Goal: Task Accomplishment & Management: Manage account settings

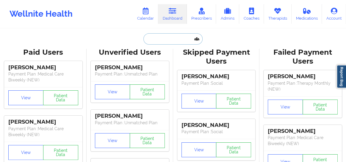
click at [147, 38] on input "text" at bounding box center [172, 38] width 59 height 11
paste input "[EMAIL_ADDRESS][DOMAIN_NAME]"
type input "[EMAIL_ADDRESS][DOMAIN_NAME]"
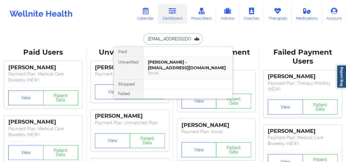
click at [173, 62] on div "[PERSON_NAME] - [EMAIL_ADDRESS][DOMAIN_NAME]" at bounding box center [188, 64] width 80 height 11
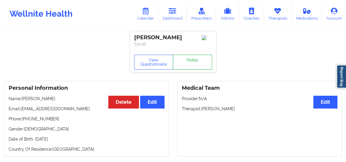
click at [190, 63] on link "Notes" at bounding box center [192, 62] width 39 height 15
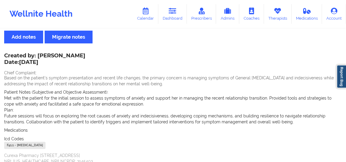
scroll to position [1, 0]
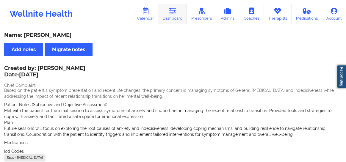
click at [168, 14] on link "Dashboard" at bounding box center [172, 14] width 29 height 20
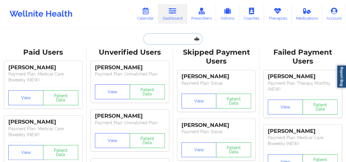
click at [157, 40] on input "text" at bounding box center [172, 38] width 59 height 11
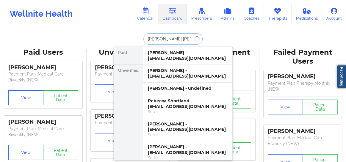
type input "[PERSON_NAME]"
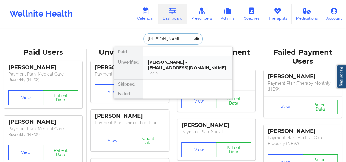
click at [160, 61] on div "[PERSON_NAME] - [EMAIL_ADDRESS][DOMAIN_NAME]" at bounding box center [188, 64] width 80 height 11
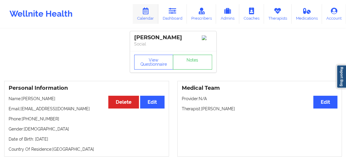
click at [150, 18] on link "Calendar" at bounding box center [146, 14] width 26 height 20
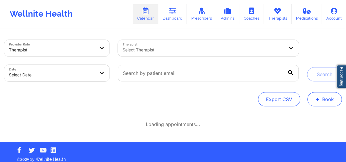
click at [318, 100] on span "+" at bounding box center [317, 98] width 4 height 3
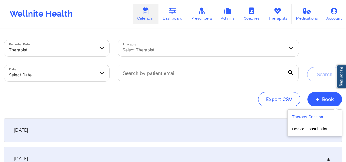
click at [294, 117] on button "Therapy Session" at bounding box center [313, 118] width 45 height 10
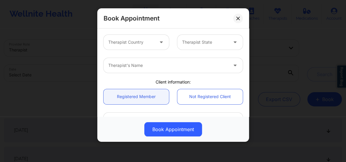
click at [130, 45] on div at bounding box center [131, 42] width 46 height 7
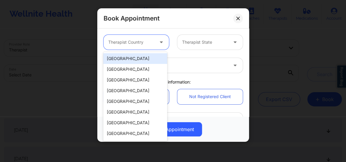
click at [125, 56] on div "[GEOGRAPHIC_DATA]" at bounding box center [135, 58] width 64 height 11
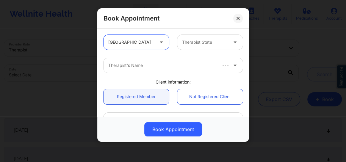
click at [190, 43] on div at bounding box center [205, 42] width 46 height 7
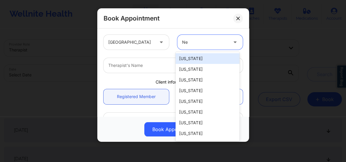
type input "New"
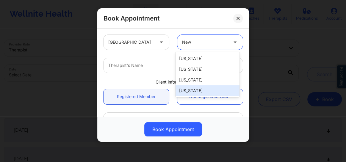
click at [193, 89] on div "[US_STATE]" at bounding box center [207, 90] width 64 height 11
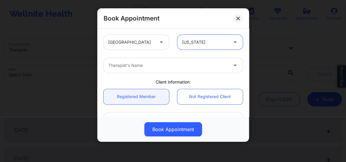
click at [151, 62] on div at bounding box center [167, 65] width 119 height 7
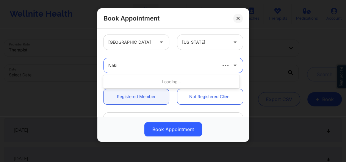
type input "[PERSON_NAME]"
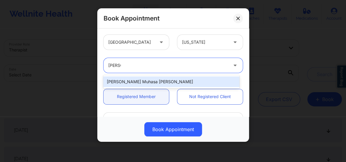
click at [129, 83] on div "[PERSON_NAME] Muhasa [PERSON_NAME]" at bounding box center [171, 81] width 136 height 11
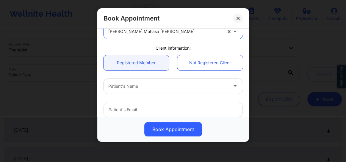
scroll to position [36, 0]
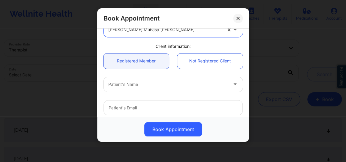
click at [124, 86] on div at bounding box center [167, 84] width 119 height 7
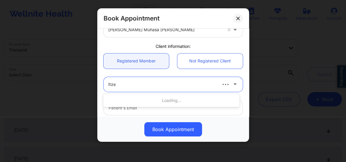
type input "[PERSON_NAME]"
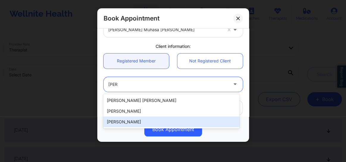
click at [122, 123] on div "[PERSON_NAME]" at bounding box center [171, 121] width 136 height 11
type input "[PERSON_NAME][EMAIL_ADDRESS][DOMAIN_NAME]"
type input "[PHONE_NUMBER]"
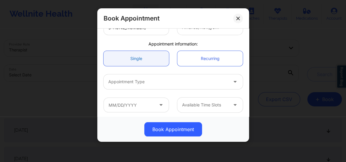
scroll to position [164, 0]
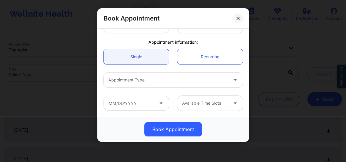
click at [142, 77] on div at bounding box center [167, 79] width 119 height 7
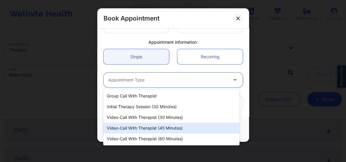
click at [153, 124] on div "Video-Call with Therapist (45 minutes)" at bounding box center [171, 128] width 136 height 11
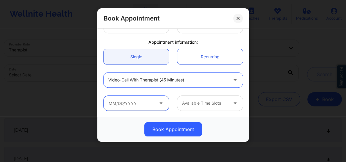
click at [148, 105] on input "text" at bounding box center [135, 103] width 65 height 15
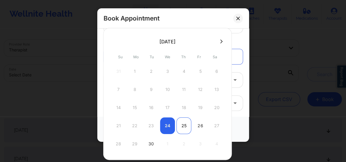
click at [184, 122] on div "25" at bounding box center [183, 125] width 15 height 17
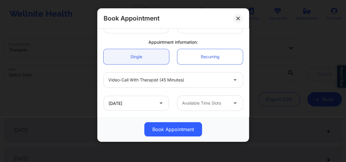
click at [189, 102] on div at bounding box center [205, 103] width 46 height 7
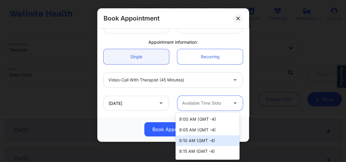
scroll to position [362, 0]
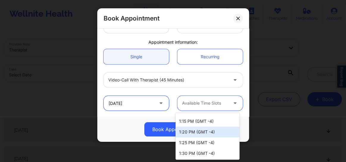
click at [148, 108] on input "[DATE]" at bounding box center [135, 103] width 65 height 15
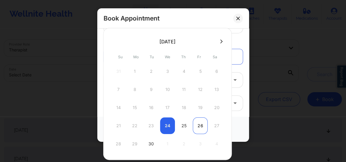
click at [198, 127] on div "26" at bounding box center [200, 125] width 15 height 17
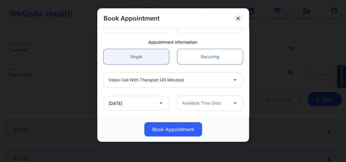
click at [200, 110] on div "[DATE] Available Time Slots" at bounding box center [172, 103] width 147 height 23
click at [197, 103] on div at bounding box center [205, 103] width 46 height 7
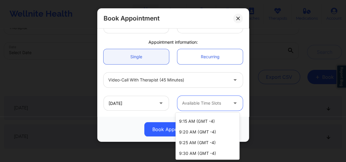
scroll to position [31, 0]
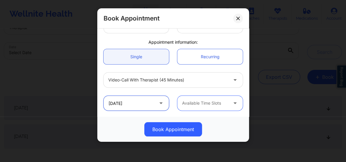
click at [144, 100] on input "[DATE]" at bounding box center [135, 103] width 65 height 15
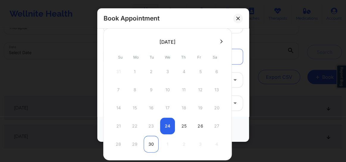
click at [154, 136] on div "30" at bounding box center [151, 144] width 15 height 17
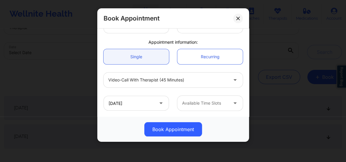
click at [196, 100] on div at bounding box center [205, 103] width 46 height 7
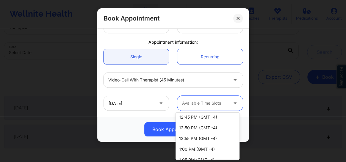
scroll to position [297, 0]
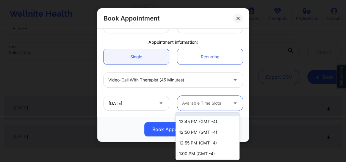
click at [160, 105] on icon at bounding box center [161, 102] width 6 height 5
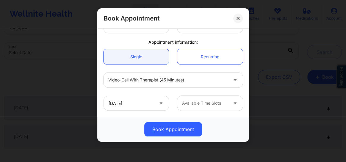
click at [160, 105] on icon at bounding box center [161, 102] width 6 height 5
click at [154, 102] on input "[DATE]" at bounding box center [135, 103] width 65 height 15
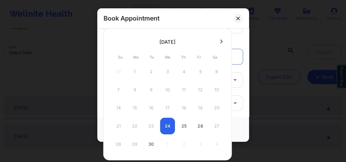
click at [220, 42] on icon at bounding box center [221, 41] width 2 height 4
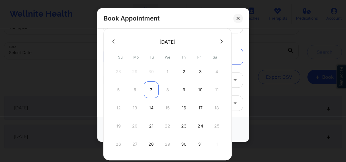
click at [149, 89] on div "7" at bounding box center [151, 89] width 15 height 17
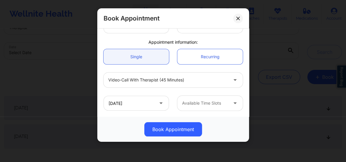
click at [187, 102] on div at bounding box center [205, 103] width 46 height 7
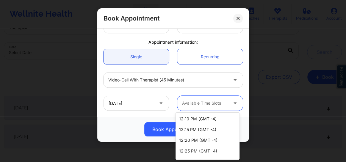
scroll to position [222, 0]
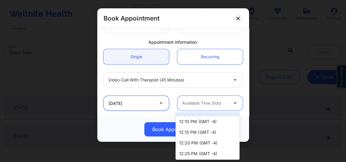
click at [141, 105] on input "[DATE]" at bounding box center [135, 103] width 65 height 15
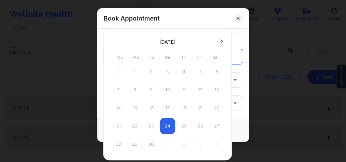
click at [220, 40] on icon at bounding box center [221, 41] width 2 height 4
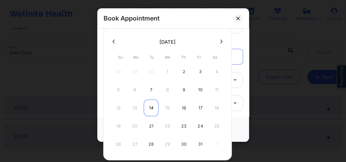
click at [151, 107] on div "14" at bounding box center [151, 108] width 15 height 17
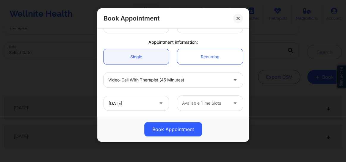
click at [211, 107] on div "Available Time Slots" at bounding box center [202, 103] width 51 height 15
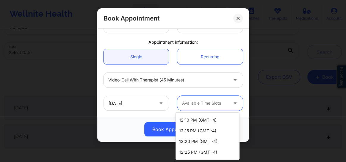
scroll to position [243, 0]
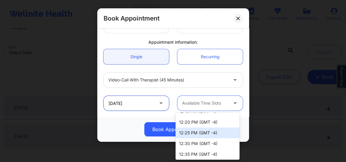
click at [133, 106] on input "[DATE]" at bounding box center [135, 103] width 65 height 15
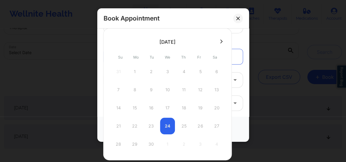
click at [222, 42] on icon at bounding box center [221, 41] width 2 height 4
click at [112, 43] on button at bounding box center [114, 41] width 6 height 5
click at [152, 142] on div "30" at bounding box center [151, 144] width 15 height 17
type input "[DATE]"
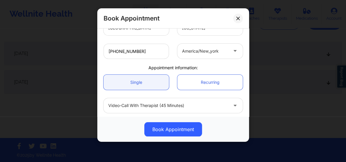
scroll to position [164, 0]
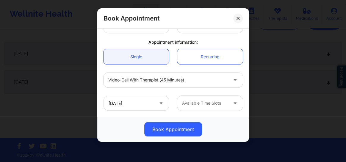
click at [202, 103] on div at bounding box center [205, 103] width 46 height 7
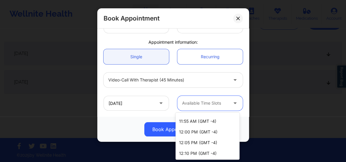
scroll to position [190, 0]
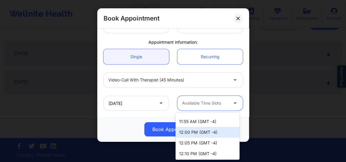
click at [189, 132] on div "12:00 PM (GMT -4)" at bounding box center [207, 132] width 64 height 11
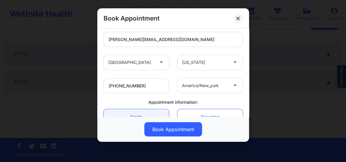
scroll to position [92, 0]
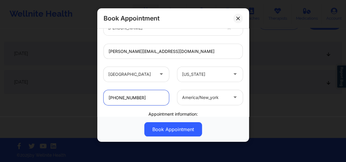
drag, startPoint x: 145, startPoint y: 98, endPoint x: 103, endPoint y: 97, distance: 41.9
click at [103, 97] on input "[PHONE_NUMBER]" at bounding box center [135, 97] width 65 height 15
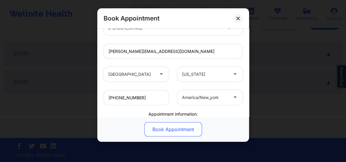
click at [172, 130] on button "Book Appointment" at bounding box center [173, 129] width 58 height 14
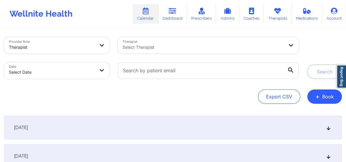
scroll to position [0, 0]
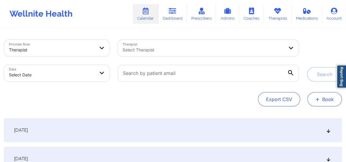
click at [320, 95] on button "+ Book" at bounding box center [324, 99] width 34 height 14
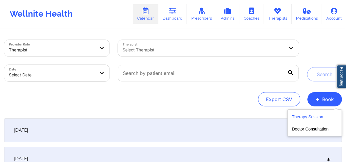
click at [304, 118] on button "Therapy Session" at bounding box center [313, 118] width 45 height 10
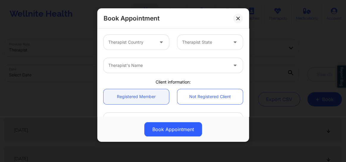
click at [156, 44] on div at bounding box center [162, 42] width 14 height 15
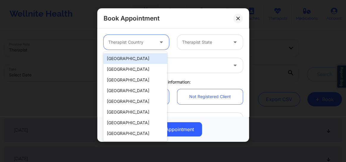
click at [137, 58] on div "[GEOGRAPHIC_DATA]" at bounding box center [135, 58] width 64 height 11
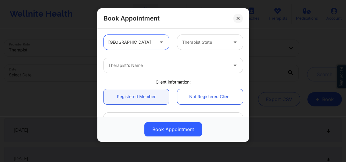
click at [203, 45] on div at bounding box center [205, 42] width 46 height 7
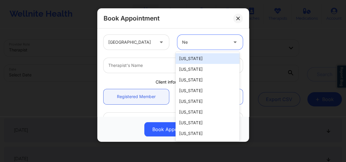
type input "New"
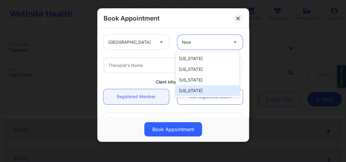
click at [189, 91] on div "[US_STATE]" at bounding box center [207, 90] width 64 height 11
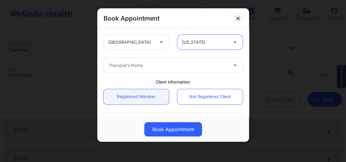
click at [142, 67] on div at bounding box center [167, 65] width 119 height 7
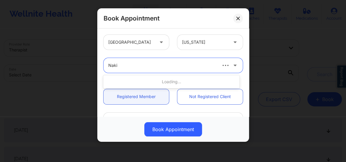
type input "[PERSON_NAME]"
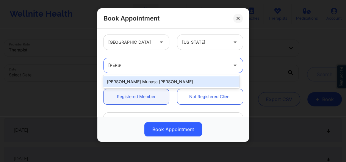
click at [132, 80] on div "[PERSON_NAME] Muhasa [PERSON_NAME]" at bounding box center [171, 81] width 136 height 11
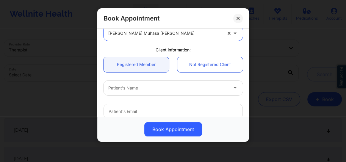
scroll to position [45, 0]
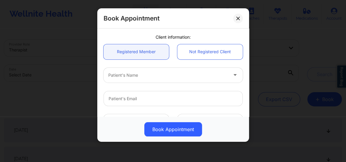
click at [122, 75] on div at bounding box center [167, 75] width 119 height 7
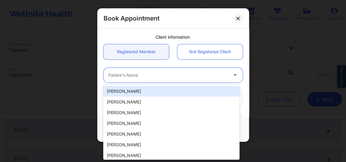
paste input "[EMAIL_ADDRESS][DOMAIN_NAME]"
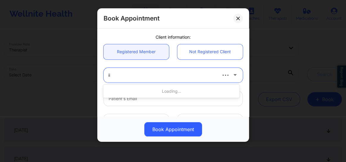
type input "i"
type input "[PERSON_NAME]"
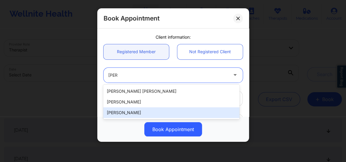
click at [122, 109] on div "[PERSON_NAME]" at bounding box center [171, 112] width 136 height 11
type input "[PERSON_NAME][EMAIL_ADDRESS][DOMAIN_NAME]"
type input "[PHONE_NUMBER]"
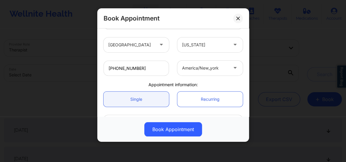
scroll to position [164, 0]
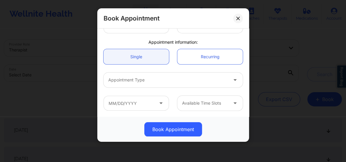
click at [130, 81] on div at bounding box center [167, 79] width 119 height 7
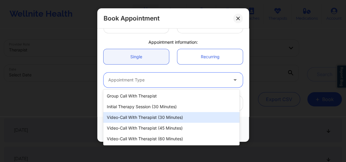
click at [149, 119] on div "Video-Call with Therapist (30 minutes)" at bounding box center [171, 117] width 136 height 11
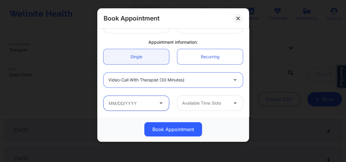
click at [151, 99] on input "text" at bounding box center [135, 103] width 65 height 15
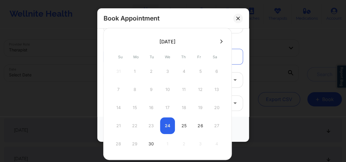
click at [218, 41] on button at bounding box center [221, 41] width 6 height 5
click at [151, 89] on div "7" at bounding box center [151, 89] width 15 height 17
type input "[DATE]"
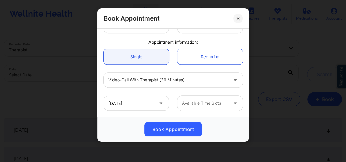
click at [187, 103] on div at bounding box center [205, 103] width 46 height 7
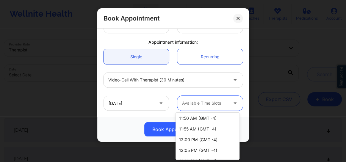
scroll to position [184, 0]
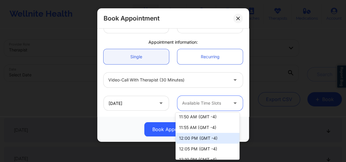
click at [187, 138] on div "12:00 PM (GMT -4)" at bounding box center [207, 138] width 64 height 11
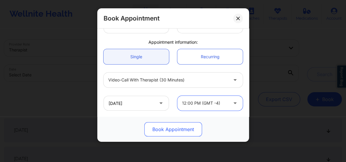
click at [172, 131] on button "Book Appointment" at bounding box center [173, 129] width 58 height 14
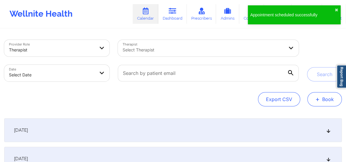
click at [317, 101] on span "+" at bounding box center [317, 98] width 4 height 3
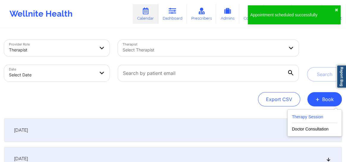
click at [308, 118] on button "Therapy Session" at bounding box center [313, 118] width 45 height 10
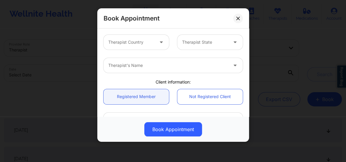
click at [141, 48] on div "Therapist Country" at bounding box center [128, 42] width 51 height 15
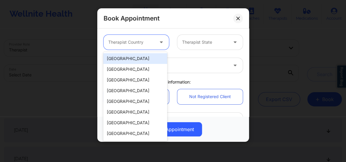
click at [139, 59] on div "[GEOGRAPHIC_DATA]" at bounding box center [135, 58] width 64 height 11
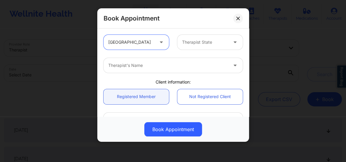
click at [185, 48] on div "Therapist State" at bounding box center [202, 42] width 51 height 15
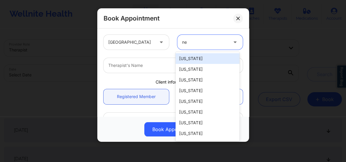
type input "new"
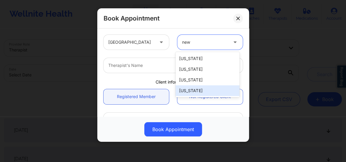
click at [189, 90] on div "[US_STATE]" at bounding box center [207, 90] width 64 height 11
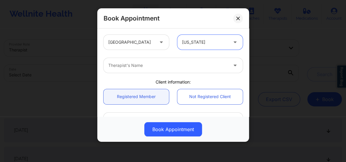
click at [149, 63] on div at bounding box center [167, 65] width 119 height 7
paste input "[PERSON_NAME]"
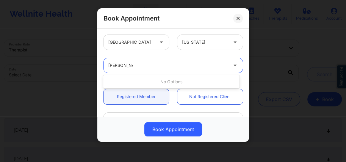
click at [118, 65] on input "[PERSON_NAME]" at bounding box center [120, 65] width 25 height 6
type input "[PERSON_NAME]"
click at [108, 64] on input "[PERSON_NAME]" at bounding box center [120, 65] width 24 height 6
drag, startPoint x: 131, startPoint y: 65, endPoint x: 119, endPoint y: 65, distance: 12.5
click at [119, 65] on div at bounding box center [167, 65] width 119 height 7
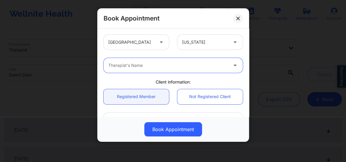
click at [119, 65] on div at bounding box center [167, 65] width 119 height 7
type input "[PERSON_NAME]"
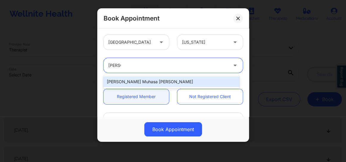
click at [126, 81] on div "[PERSON_NAME] Muhasa [PERSON_NAME]" at bounding box center [171, 81] width 136 height 11
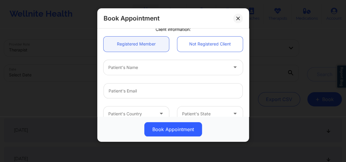
scroll to position [63, 0]
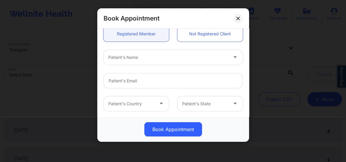
click at [125, 59] on div at bounding box center [167, 57] width 119 height 7
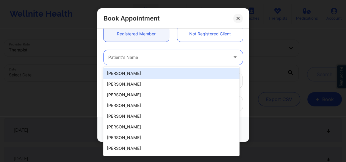
paste input "[PERSON_NAME]"
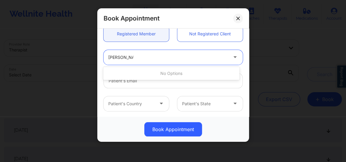
click at [118, 57] on input "[PERSON_NAME]" at bounding box center [120, 57] width 25 height 6
type input "[PERSON_NAME]"
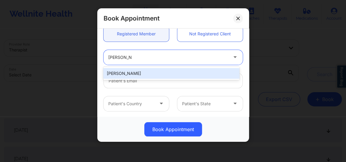
click at [124, 76] on div "[PERSON_NAME]" at bounding box center [171, 73] width 136 height 11
type input "[PERSON_NAME][EMAIL_ADDRESS][DOMAIN_NAME]"
type input "[PHONE_NUMBER]"
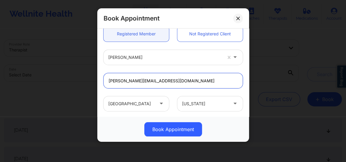
drag, startPoint x: 166, startPoint y: 81, endPoint x: 108, endPoint y: 81, distance: 58.5
click at [108, 81] on input "[PERSON_NAME][EMAIL_ADDRESS][DOMAIN_NAME]" at bounding box center [172, 80] width 139 height 15
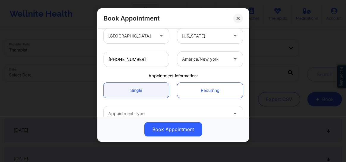
scroll to position [164, 0]
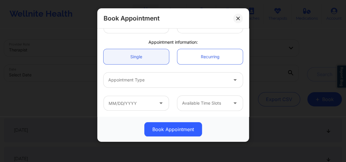
click at [138, 80] on div at bounding box center [167, 79] width 119 height 7
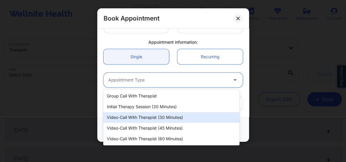
click at [147, 120] on div "Video-Call with Therapist (30 minutes)" at bounding box center [171, 117] width 136 height 11
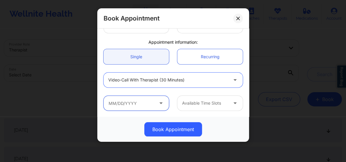
click at [137, 107] on input "text" at bounding box center [135, 103] width 65 height 15
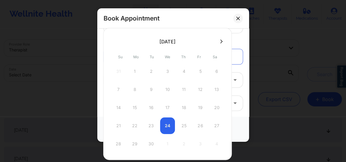
click at [219, 40] on button at bounding box center [221, 41] width 6 height 5
click at [152, 105] on div "14" at bounding box center [151, 107] width 15 height 17
type input "[DATE]"
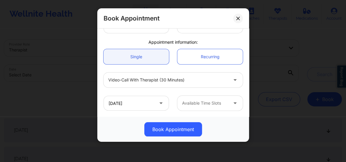
click at [204, 104] on div at bounding box center [205, 103] width 46 height 7
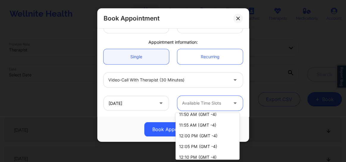
scroll to position [189, 0]
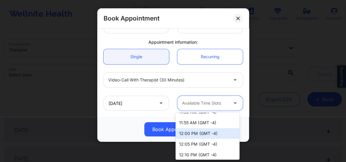
click at [186, 135] on div "12:00 PM (GMT -4)" at bounding box center [207, 133] width 64 height 11
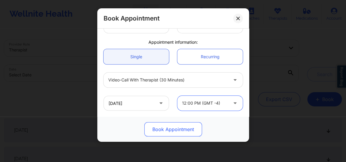
click at [167, 128] on button "Book Appointment" at bounding box center [173, 129] width 58 height 14
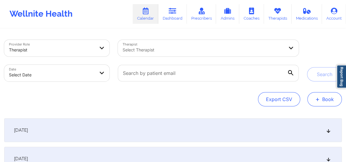
click at [327, 99] on button "+ Book" at bounding box center [324, 99] width 34 height 14
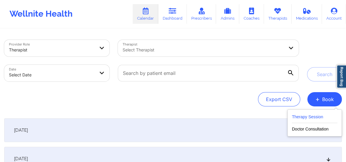
click at [312, 117] on button "Therapy Session" at bounding box center [313, 118] width 45 height 10
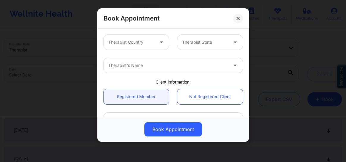
click at [144, 40] on div at bounding box center [131, 42] width 46 height 7
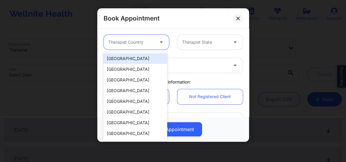
click at [133, 60] on div "[GEOGRAPHIC_DATA]" at bounding box center [135, 58] width 64 height 11
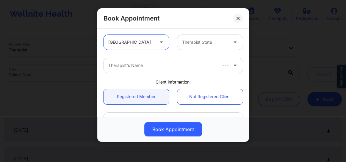
click at [189, 43] on div at bounding box center [205, 42] width 46 height 7
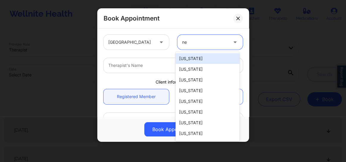
type input "new"
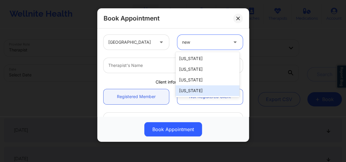
click at [190, 88] on div "[US_STATE]" at bounding box center [207, 90] width 64 height 11
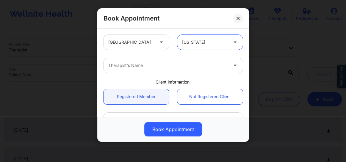
click at [160, 65] on div at bounding box center [167, 65] width 119 height 7
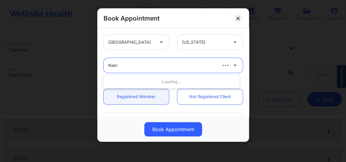
type input "[PERSON_NAME]"
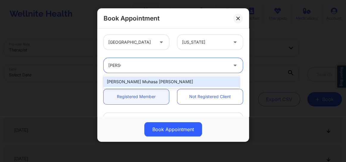
click at [146, 80] on div "[PERSON_NAME] Muhasa [PERSON_NAME]" at bounding box center [171, 81] width 136 height 11
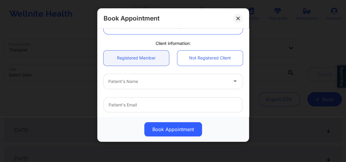
scroll to position [63, 0]
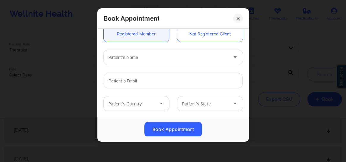
click at [130, 56] on div at bounding box center [167, 57] width 119 height 7
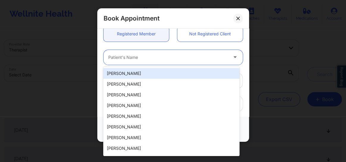
paste input "[PERSON_NAME][EMAIL_ADDRESS][DOMAIN_NAME]"
type input "[PERSON_NAME][EMAIL_ADDRESS][DOMAIN_NAME]"
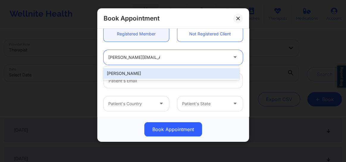
click at [125, 74] on div "[PERSON_NAME]" at bounding box center [171, 73] width 136 height 11
type input "[PERSON_NAME][EMAIL_ADDRESS][DOMAIN_NAME]"
type input "[PHONE_NUMBER]"
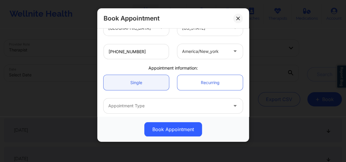
scroll to position [140, 0]
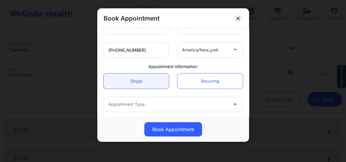
click at [139, 100] on div "Appointment Type" at bounding box center [165, 104] width 125 height 15
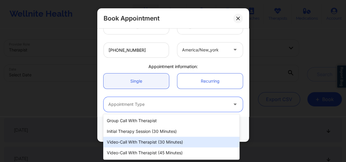
click at [143, 142] on div "Video-Call with Therapist (30 minutes)" at bounding box center [171, 142] width 136 height 11
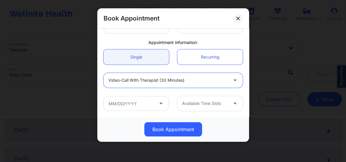
scroll to position [164, 0]
click at [137, 93] on div "Available Time Slots" at bounding box center [172, 103] width 147 height 23
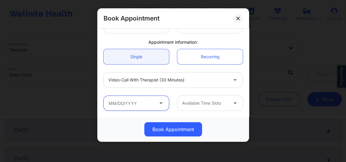
click at [136, 101] on input "text" at bounding box center [135, 103] width 65 height 15
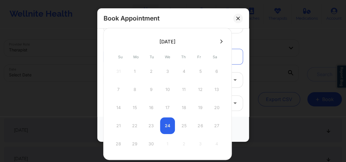
click at [219, 40] on button at bounding box center [221, 41] width 6 height 5
click at [146, 124] on div "21" at bounding box center [151, 125] width 15 height 17
type input "[DATE]"
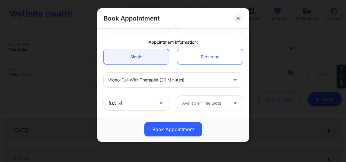
click at [197, 103] on div at bounding box center [205, 103] width 46 height 7
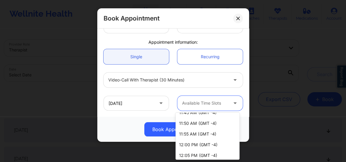
scroll to position [180, 0]
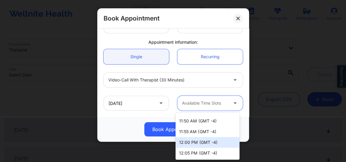
click at [189, 142] on div "12:00 PM (GMT -4)" at bounding box center [207, 142] width 64 height 11
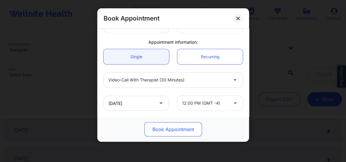
click at [174, 132] on button "Book Appointment" at bounding box center [173, 129] width 58 height 14
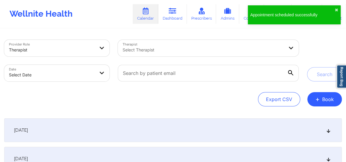
click at [318, 83] on div "Provider Role Therapist Therapist Select Therapist Date Select Date Search" at bounding box center [173, 61] width 346 height 50
click at [324, 98] on button "+ Book" at bounding box center [324, 99] width 34 height 14
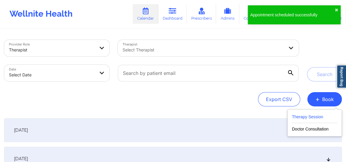
click at [301, 116] on button "Therapy Session" at bounding box center [313, 118] width 45 height 10
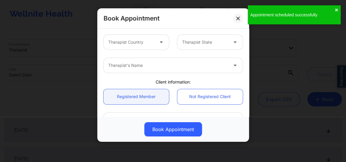
click at [144, 42] on div at bounding box center [131, 42] width 46 height 7
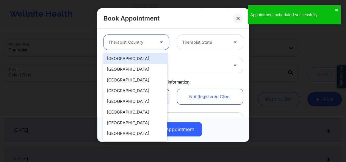
click at [128, 59] on div "[GEOGRAPHIC_DATA]" at bounding box center [135, 58] width 64 height 11
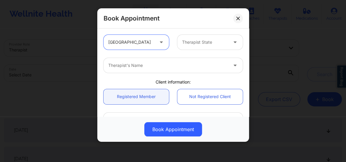
click at [188, 44] on div at bounding box center [205, 42] width 46 height 7
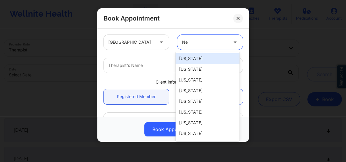
type input "New"
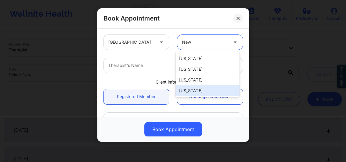
click at [192, 89] on div "[US_STATE]" at bounding box center [207, 90] width 64 height 11
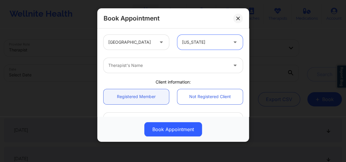
click at [162, 66] on div at bounding box center [167, 65] width 119 height 7
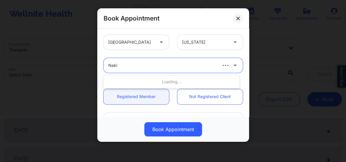
type input "[PERSON_NAME]"
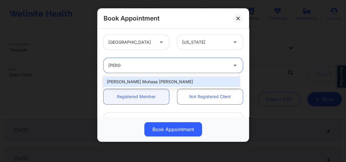
click at [138, 81] on div "[PERSON_NAME] Muhasa [PERSON_NAME]" at bounding box center [171, 81] width 136 height 11
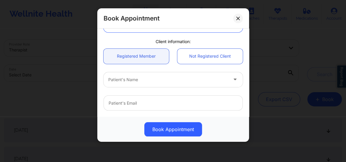
scroll to position [45, 0]
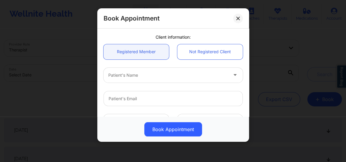
click at [132, 76] on div at bounding box center [167, 75] width 119 height 7
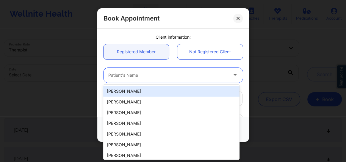
paste input "[PERSON_NAME][EMAIL_ADDRESS][DOMAIN_NAME]"
type input "[PERSON_NAME][EMAIL_ADDRESS][DOMAIN_NAME]"
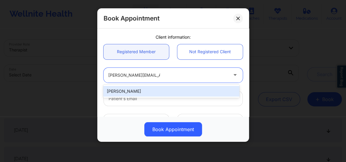
click at [146, 90] on div "[PERSON_NAME]" at bounding box center [171, 91] width 136 height 11
type input "[PERSON_NAME][EMAIL_ADDRESS][DOMAIN_NAME]"
type input "[PHONE_NUMBER]"
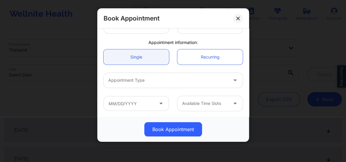
scroll to position [164, 0]
click at [134, 79] on div at bounding box center [167, 79] width 119 height 7
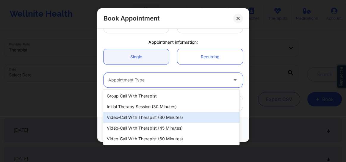
click at [151, 117] on div "Video-Call with Therapist (30 minutes)" at bounding box center [171, 117] width 136 height 11
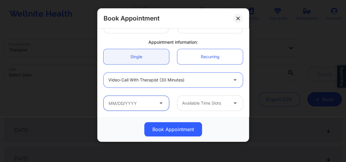
click at [144, 104] on input "text" at bounding box center [135, 103] width 65 height 15
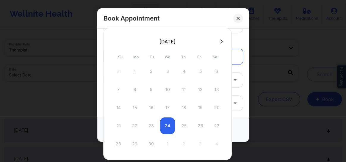
click at [220, 40] on icon at bounding box center [221, 41] width 2 height 4
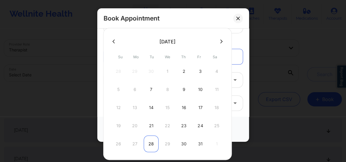
click at [149, 144] on div "28" at bounding box center [151, 143] width 15 height 17
type input "[DATE]"
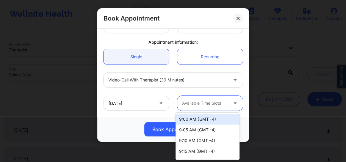
click at [203, 107] on div "Available Time Slots" at bounding box center [202, 103] width 51 height 15
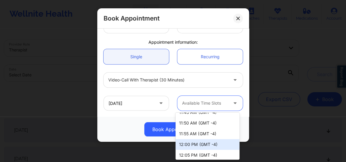
scroll to position [378, 0]
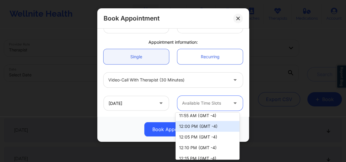
click at [190, 126] on div "12:00 PM (GMT -4)" at bounding box center [207, 126] width 64 height 11
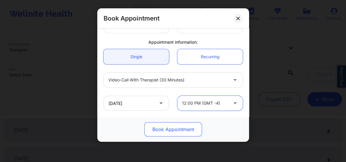
click at [168, 128] on button "Book Appointment" at bounding box center [173, 129] width 58 height 14
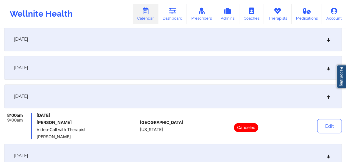
scroll to position [176, 0]
click at [143, 15] on link "Calendar" at bounding box center [146, 14] width 26 height 20
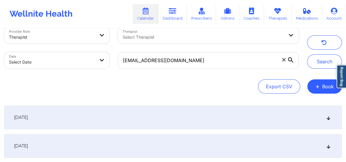
scroll to position [0, 0]
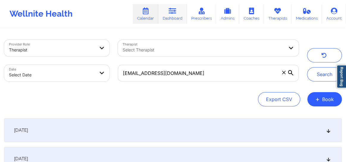
click at [168, 15] on link "Dashboard" at bounding box center [172, 14] width 29 height 20
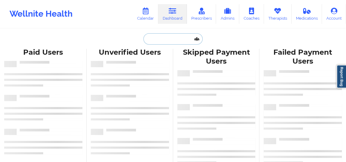
click at [154, 42] on input "text" at bounding box center [172, 38] width 59 height 11
paste input "[EMAIL_ADDRESS][DOMAIN_NAME]"
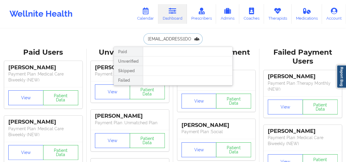
click at [145, 40] on input "[EMAIL_ADDRESS][DOMAIN_NAME]" at bounding box center [172, 38] width 59 height 11
type input "[EMAIL_ADDRESS][DOMAIN_NAME]"
drag, startPoint x: 187, startPoint y: 40, endPoint x: 141, endPoint y: 36, distance: 46.9
click at [141, 36] on div "iizavalaaa@gmail.com Paid Unverified Skipped Failed" at bounding box center [173, 38] width 119 height 11
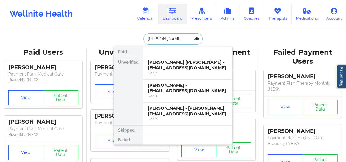
drag, startPoint x: 169, startPoint y: 109, endPoint x: 127, endPoint y: 71, distance: 57.0
click at [145, 92] on div "Itzel Y Zavala Tellez - itzelzavala21@yahoo.com Social Michael Ventura - aritze…" at bounding box center [187, 90] width 89 height 69
type input "i"
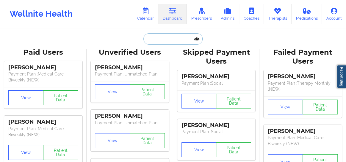
paste input "[PERSON_NAME][EMAIL_ADDRESS][DOMAIN_NAME]"
type input "[PERSON_NAME][EMAIL_ADDRESS][DOMAIN_NAME]"
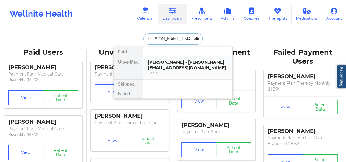
click at [188, 59] on div "Itzel Zavala - itzel-zavala@outlook.com" at bounding box center [188, 64] width 80 height 11
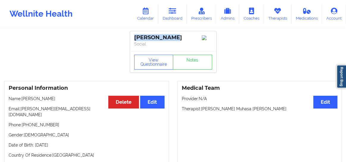
drag, startPoint x: 170, startPoint y: 39, endPoint x: 126, endPoint y: 36, distance: 44.1
copy div "[PERSON_NAME]"
click at [198, 62] on link "Notes" at bounding box center [192, 62] width 39 height 15
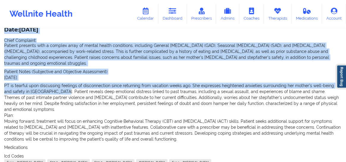
scroll to position [208, 0]
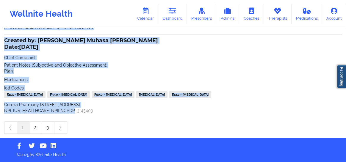
drag, startPoint x: 19, startPoint y: 47, endPoint x: 78, endPoint y: 113, distance: 88.6
click at [35, 125] on link "2" at bounding box center [35, 128] width 12 height 12
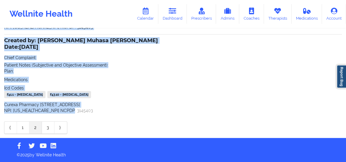
scroll to position [170, 0]
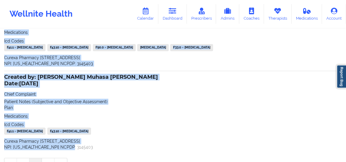
click at [104, 71] on div "Created by: Nakia Muhasa Brown Date: 21/08/2025 Chief Complaint: The patient pr…" at bounding box center [172, 6] width 337 height 129
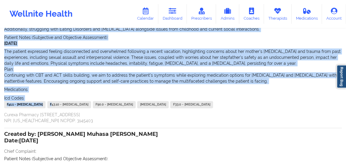
scroll to position [94, 0]
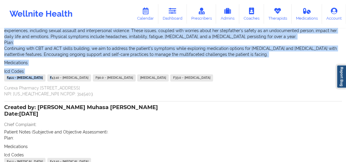
drag, startPoint x: 4, startPoint y: 66, endPoint x: 182, endPoint y: 88, distance: 178.7
click at [182, 88] on div "Created by: Nakia Muhasa Brown Date: 21/08/2025 Chief Complaint: The patient pr…" at bounding box center [172, 34] width 337 height 124
copy div "Created by: Nakia Muhasa Brown Date: 21/08/2025 Chief Complaint: The patient pr…"
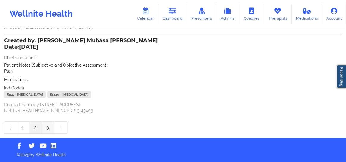
click at [48, 130] on link "3" at bounding box center [48, 128] width 12 height 12
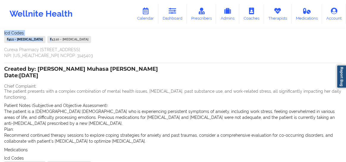
scroll to position [108, 0]
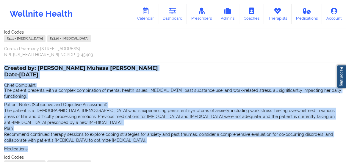
drag, startPoint x: 54, startPoint y: 91, endPoint x: 168, endPoint y: 138, distance: 123.1
click at [168, 138] on div "Name: Itzel Zavala Add notes Migrate notes Created by: Nakia Muhasa Brown Date:…" at bounding box center [173, 64] width 346 height 286
click at [168, 138] on div "Created by: Nakia Muhasa Brown Date: 12/04/2024 Chief Complaint: The patient pr…" at bounding box center [172, 124] width 337 height 116
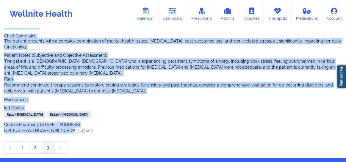
scroll to position [157, 0]
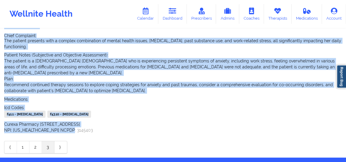
drag, startPoint x: 7, startPoint y: 69, endPoint x: 142, endPoint y: 125, distance: 146.1
click at [142, 125] on div "Name: Itzel Zavala Add notes Migrate notes Created by: Nakia Muhasa Brown Date:…" at bounding box center [173, 15] width 346 height 286
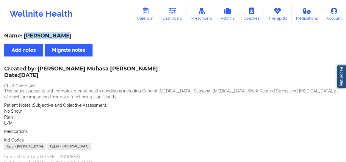
drag, startPoint x: 61, startPoint y: 34, endPoint x: 23, endPoint y: 33, distance: 37.4
click at [23, 33] on div "Name: Itzel Zavala" at bounding box center [172, 35] width 337 height 7
copy div "[PERSON_NAME]"
click at [143, 14] on icon at bounding box center [145, 11] width 8 height 7
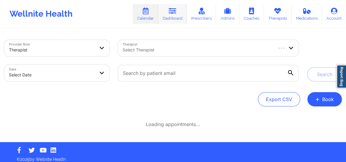
click at [176, 14] on icon at bounding box center [172, 11] width 8 height 7
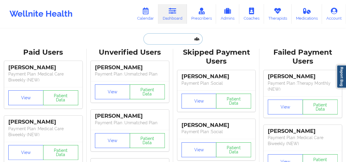
click at [156, 37] on input "text" at bounding box center [172, 38] width 59 height 11
paste input "[PERSON_NAME]"
type input "[PERSON_NAME]"
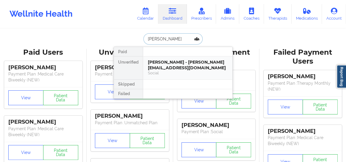
click at [154, 69] on div "Itzel Zavala - itzel-zavala@outlook.com" at bounding box center [188, 64] width 80 height 11
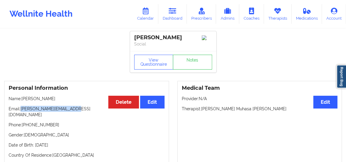
drag, startPoint x: 73, startPoint y: 110, endPoint x: 21, endPoint y: 106, distance: 52.7
click at [21, 106] on div "Personal Information Edit Delete Name: Itzel Zavala Email: itzel-zavala@outlook…" at bounding box center [86, 122] width 165 height 82
copy p "[PERSON_NAME][EMAIL_ADDRESS][DOMAIN_NAME]"
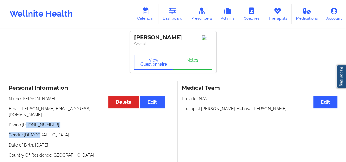
drag, startPoint x: 56, startPoint y: 124, endPoint x: 26, endPoint y: 121, distance: 29.5
click at [26, 121] on div "Personal Information Edit Delete Name: Itzel Zavala Email: itzel-zavala@outlook…" at bounding box center [86, 122] width 165 height 82
click at [63, 122] on p "Phone: +1336-561-0043" at bounding box center [87, 125] width 156 height 6
drag, startPoint x: 63, startPoint y: 122, endPoint x: 45, endPoint y: 122, distance: 18.1
click at [62, 122] on p "Phone: +1336-561-0043" at bounding box center [87, 125] width 156 height 6
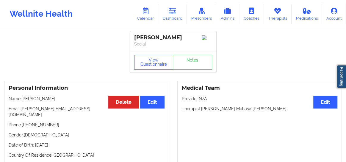
click at [30, 122] on p "Phone: +1336-561-0043" at bounding box center [87, 125] width 156 height 6
drag, startPoint x: 26, startPoint y: 121, endPoint x: 63, endPoint y: 119, distance: 36.6
click at [63, 122] on p "Phone: +1336-561-0043" at bounding box center [87, 125] width 156 height 6
copy p "336-561-0043"
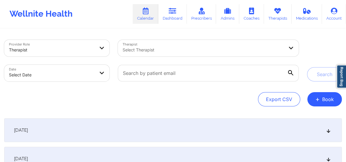
click at [153, 52] on div at bounding box center [202, 49] width 161 height 7
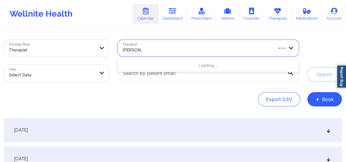
type input "Kelli Walker"
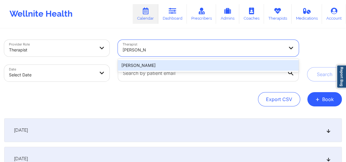
click at [230, 63] on div "Kelli Walker" at bounding box center [208, 65] width 181 height 11
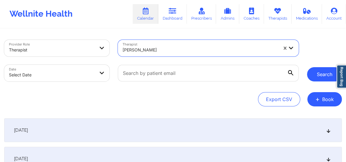
click at [321, 73] on button "Search" at bounding box center [324, 74] width 35 height 14
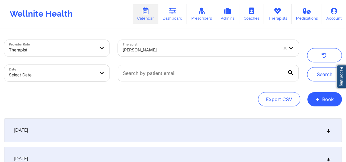
click at [332, 133] on div "[DATE]" at bounding box center [172, 130] width 337 height 24
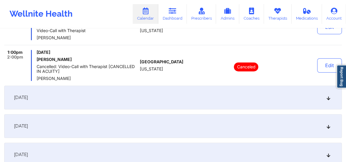
scroll to position [220, 0]
